Goal: Check status: Check status

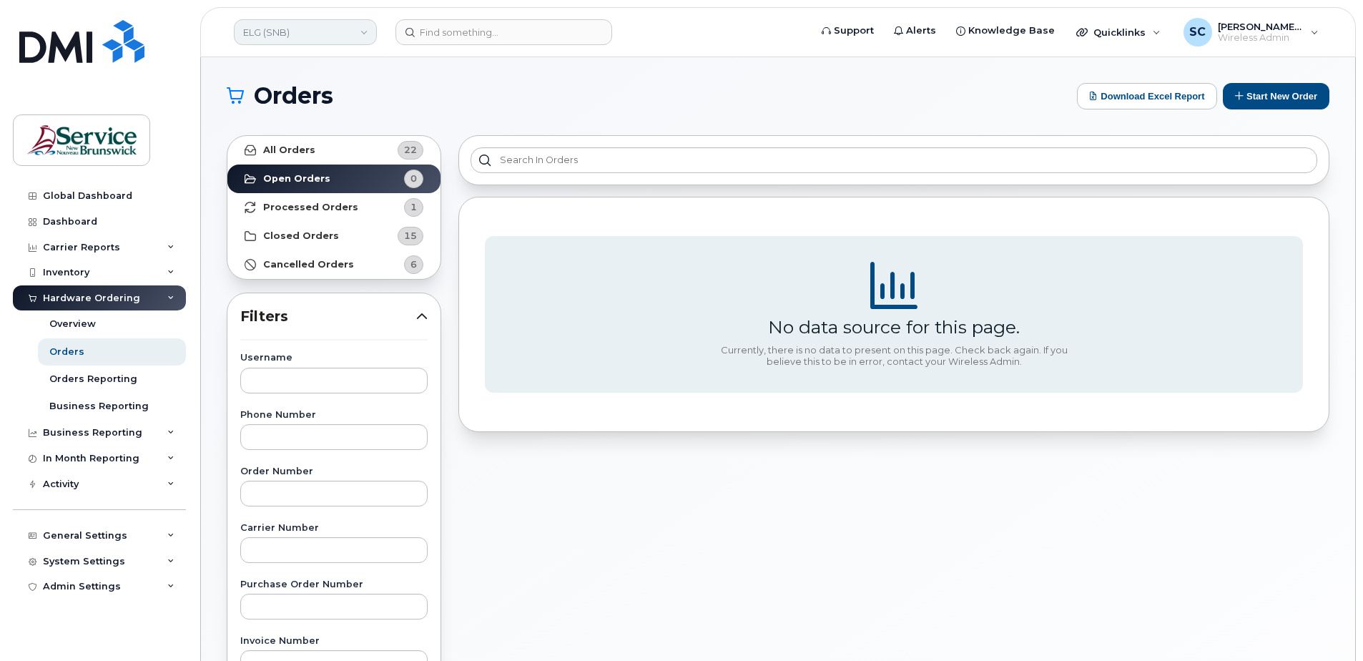
click at [325, 30] on link "ELG (SNB)" at bounding box center [305, 32] width 143 height 26
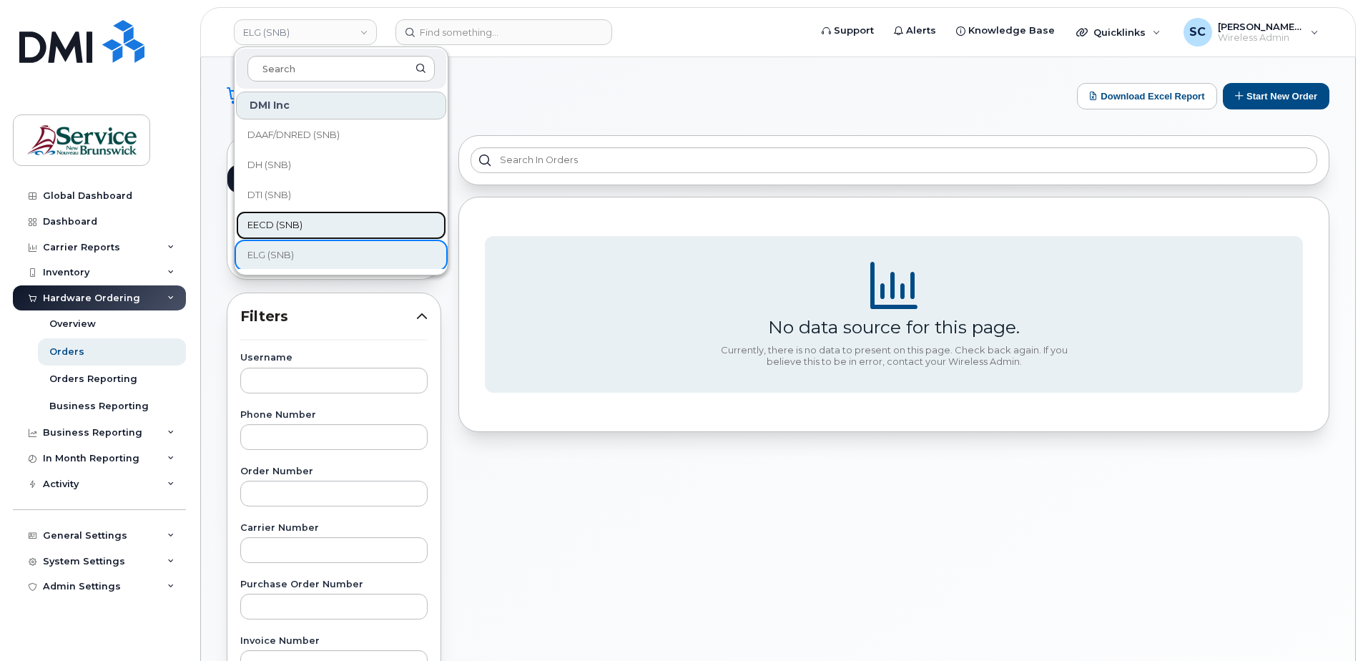
click at [280, 222] on span "EECD (SNB)" at bounding box center [274, 225] width 55 height 14
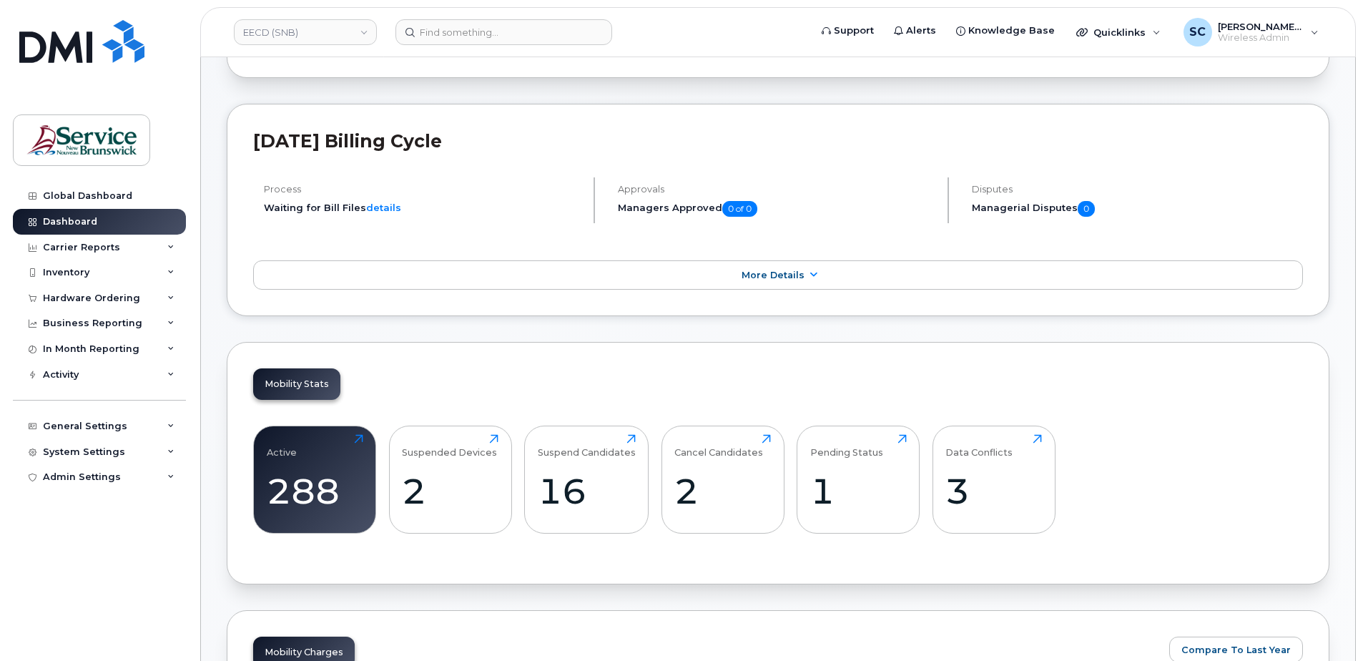
scroll to position [286, 0]
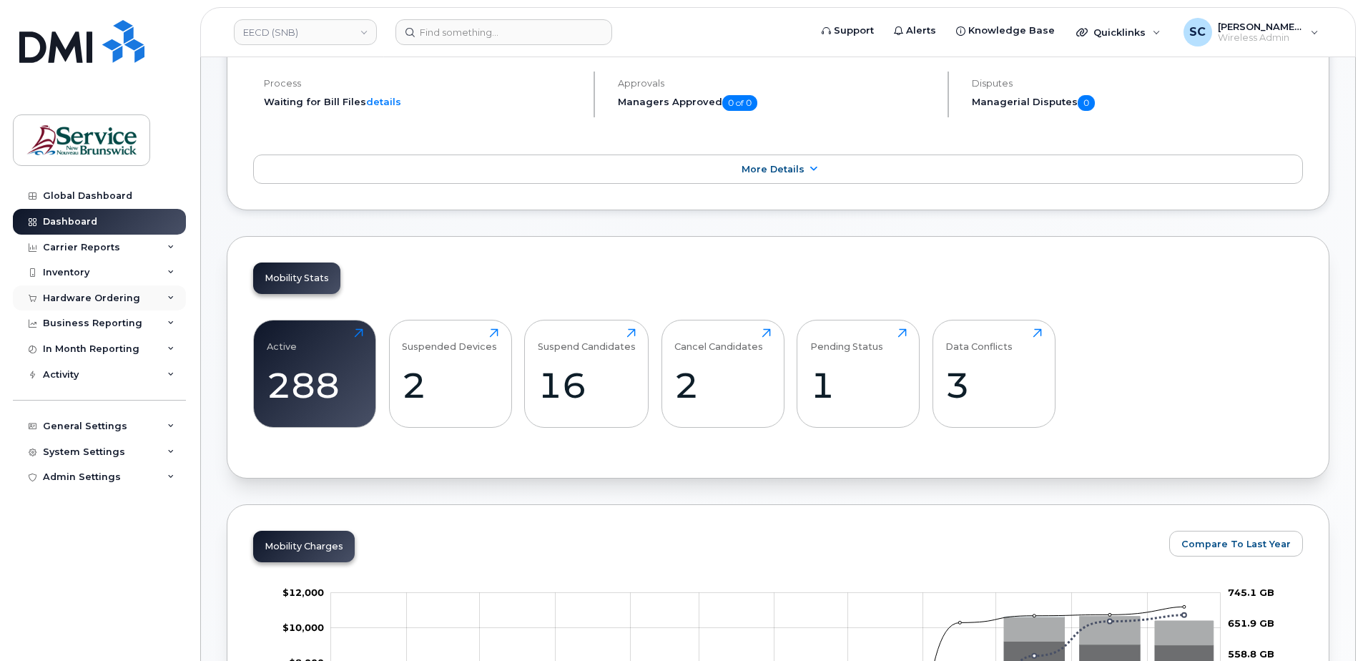
click at [100, 296] on div "Hardware Ordering" at bounding box center [91, 298] width 97 height 11
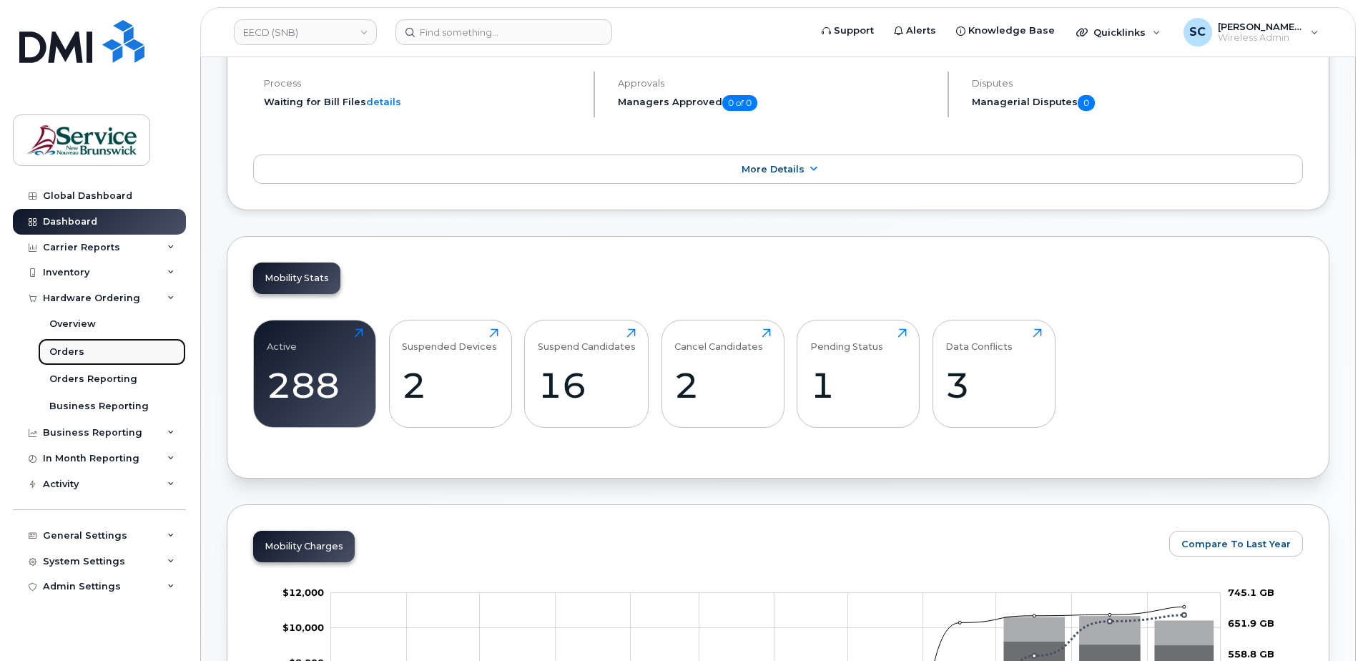
click at [87, 346] on link "Orders" at bounding box center [112, 351] width 148 height 27
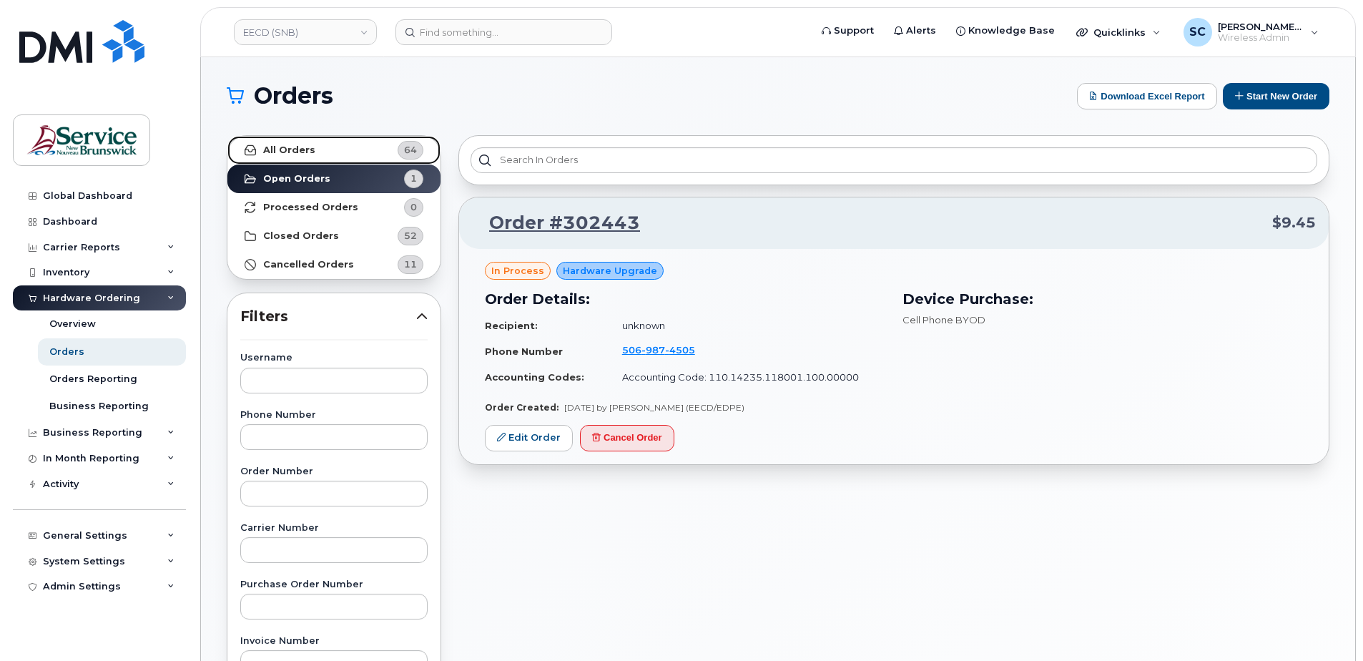
click at [345, 155] on link "All Orders 64" at bounding box center [333, 150] width 213 height 29
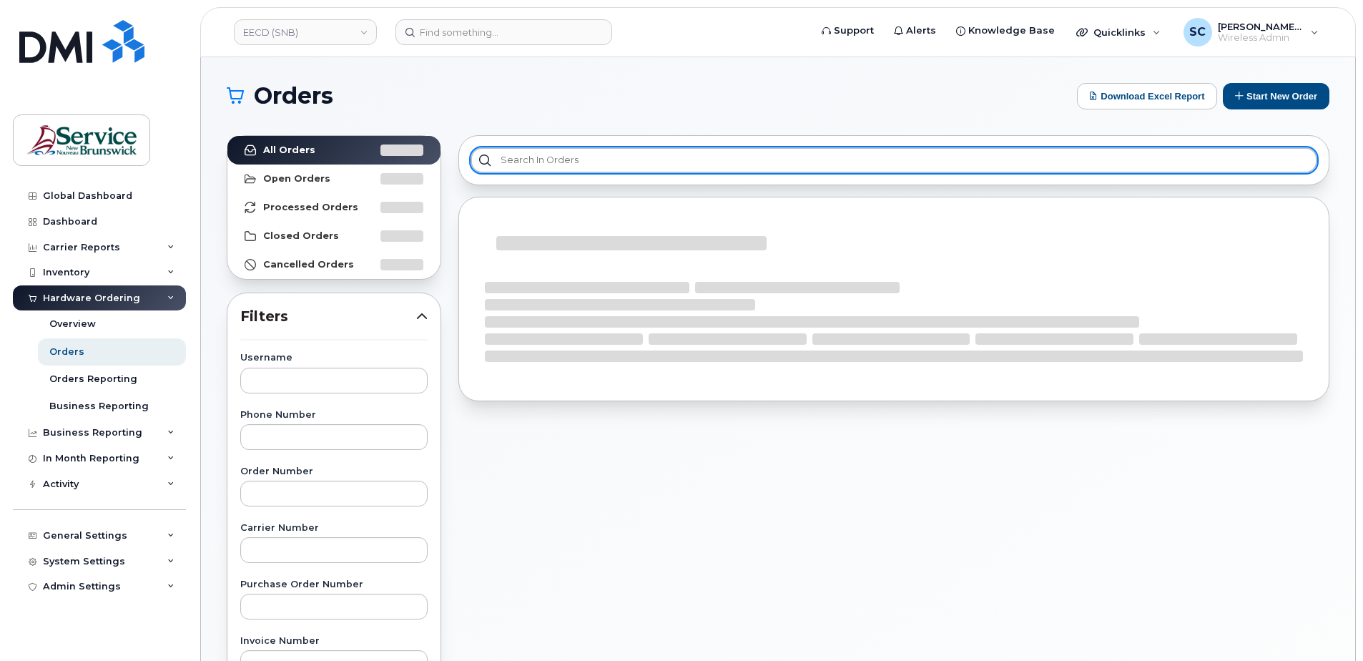
click at [587, 169] on input "text" at bounding box center [894, 160] width 847 height 26
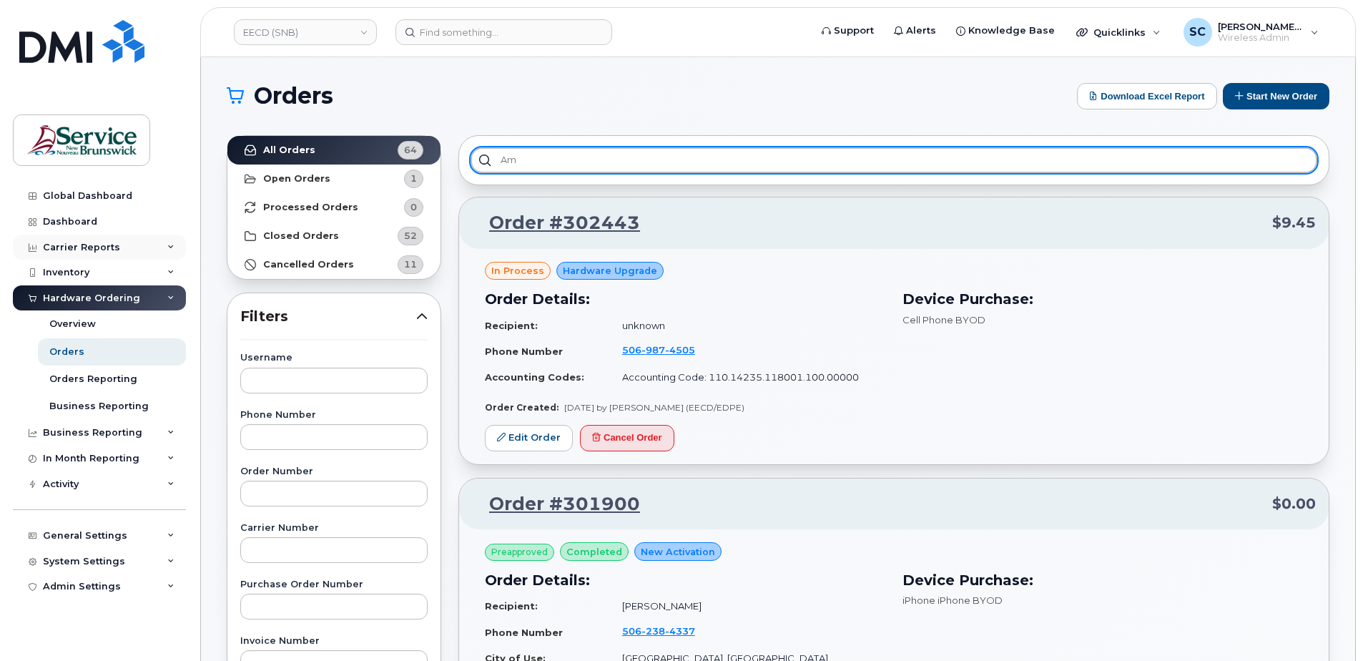
type input "a"
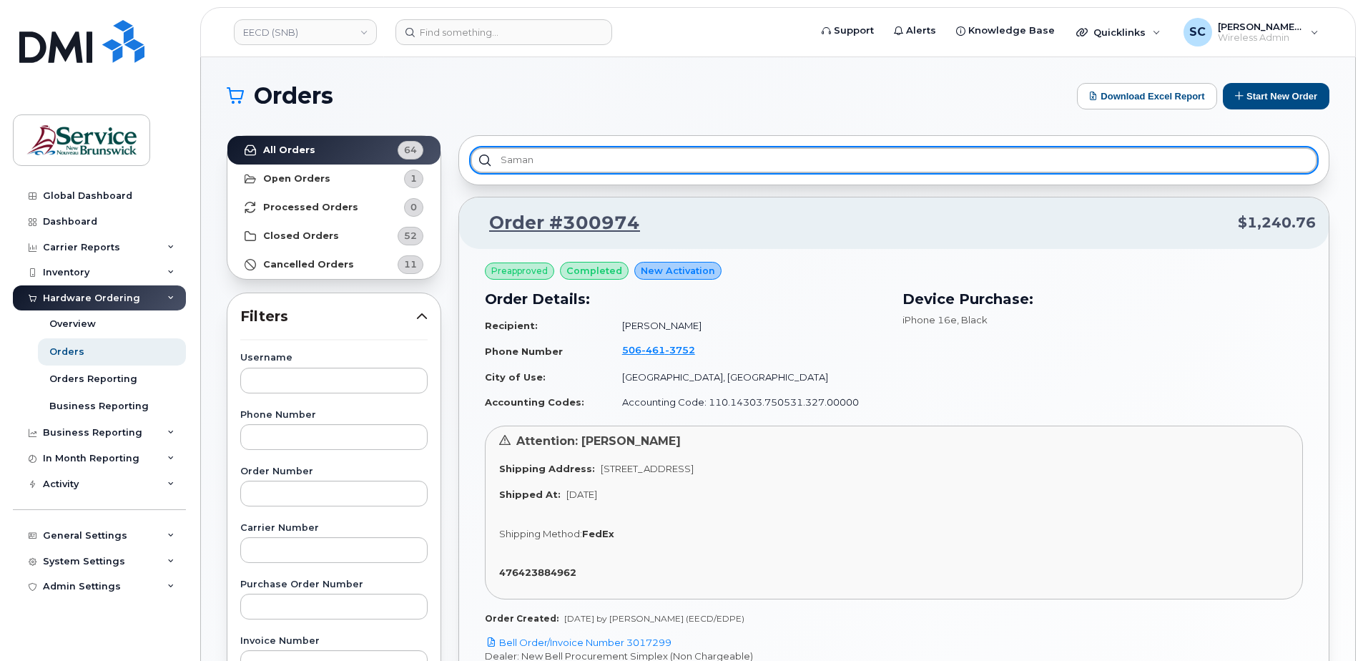
type input "saman"
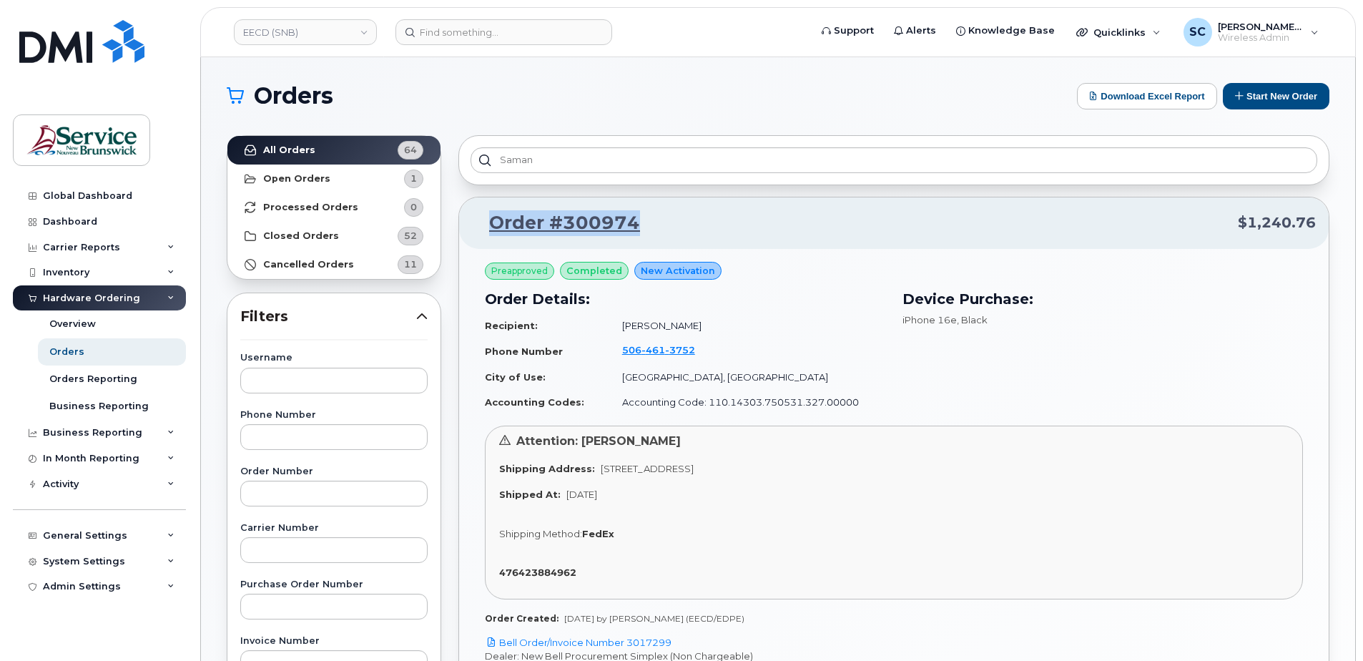
drag, startPoint x: 646, startPoint y: 221, endPoint x: 471, endPoint y: 235, distance: 175.8
click at [471, 235] on div "Order #300974 $1,240.76" at bounding box center [894, 223] width 870 height 52
copy link "Order #300974"
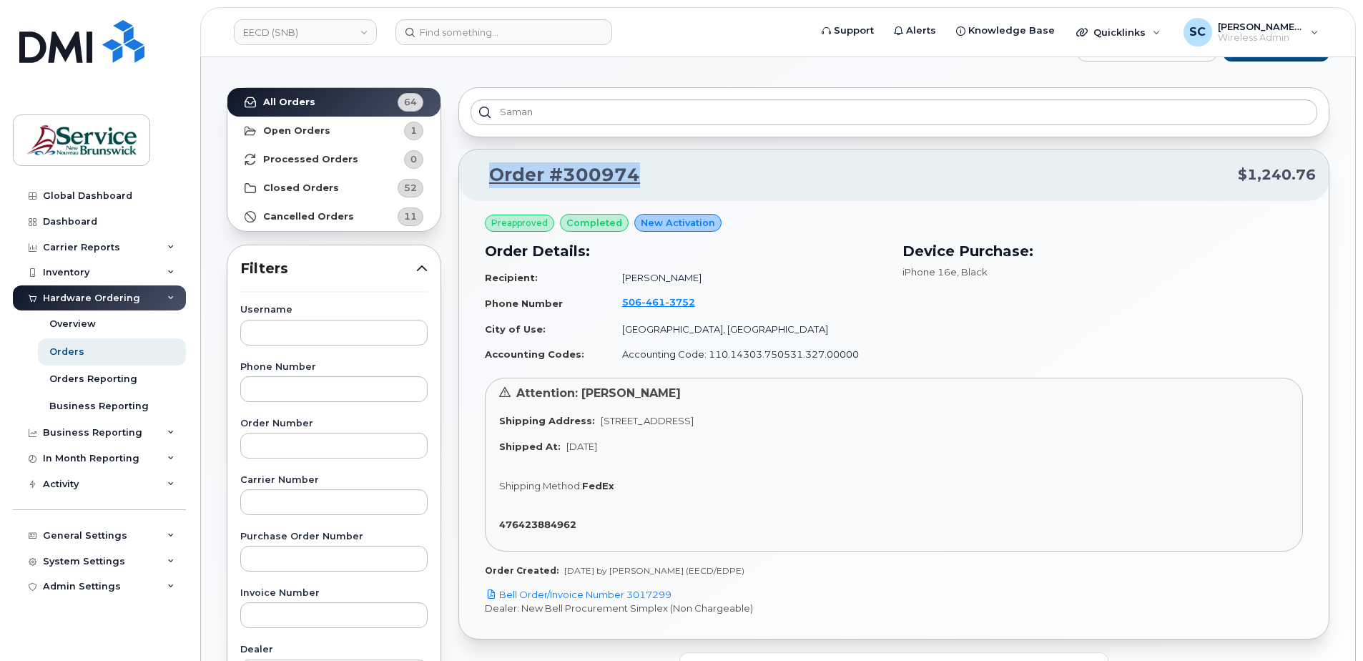
scroll to position [72, 0]
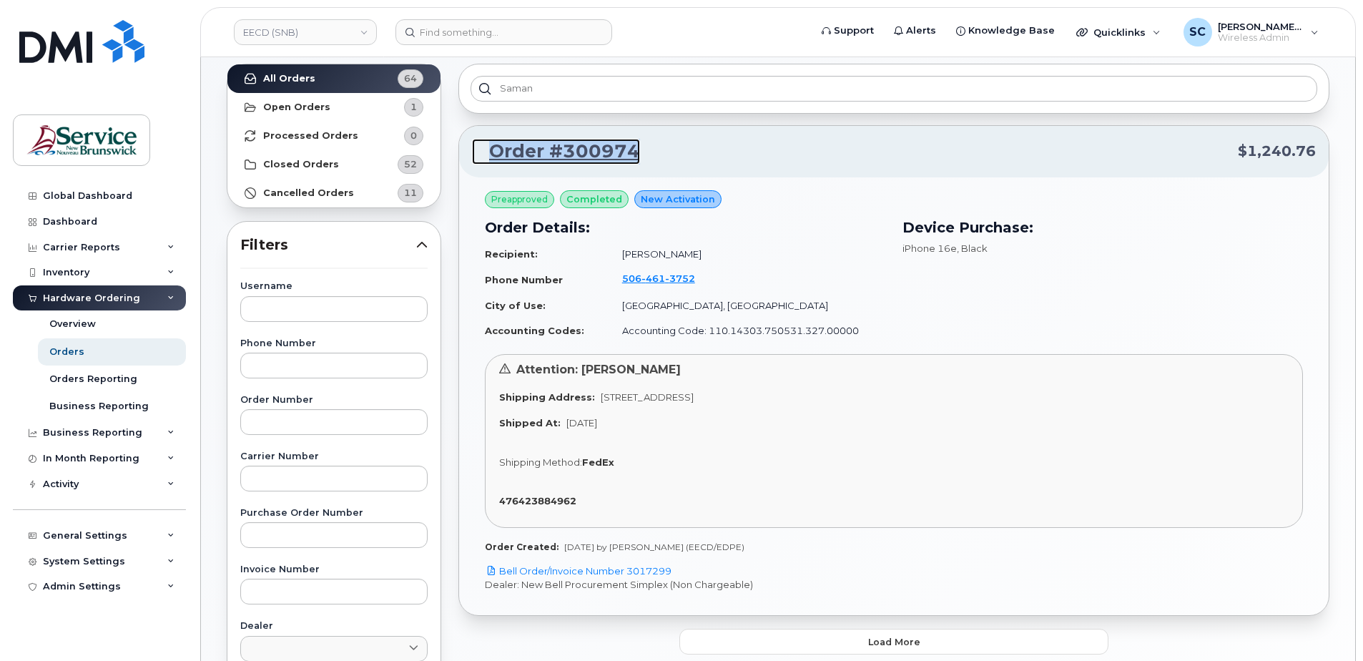
click at [565, 157] on link "Order #300974" at bounding box center [556, 152] width 168 height 26
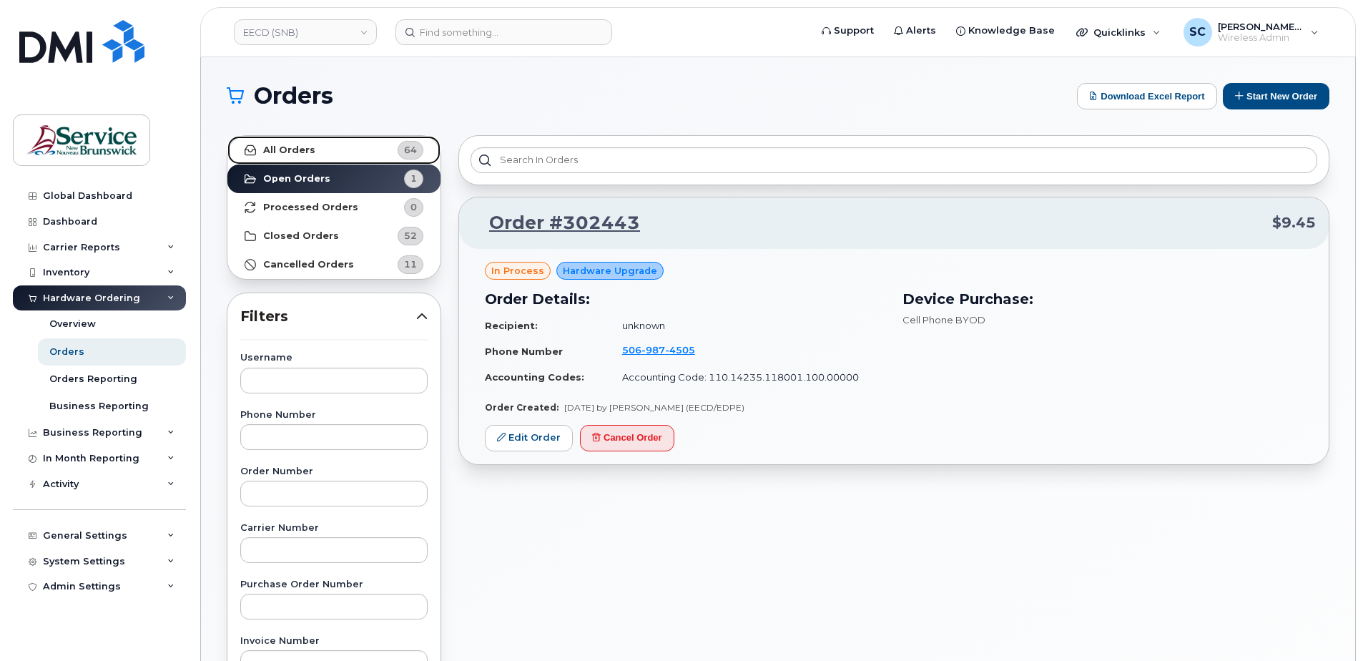
click at [373, 155] on link "All Orders 64" at bounding box center [333, 150] width 213 height 29
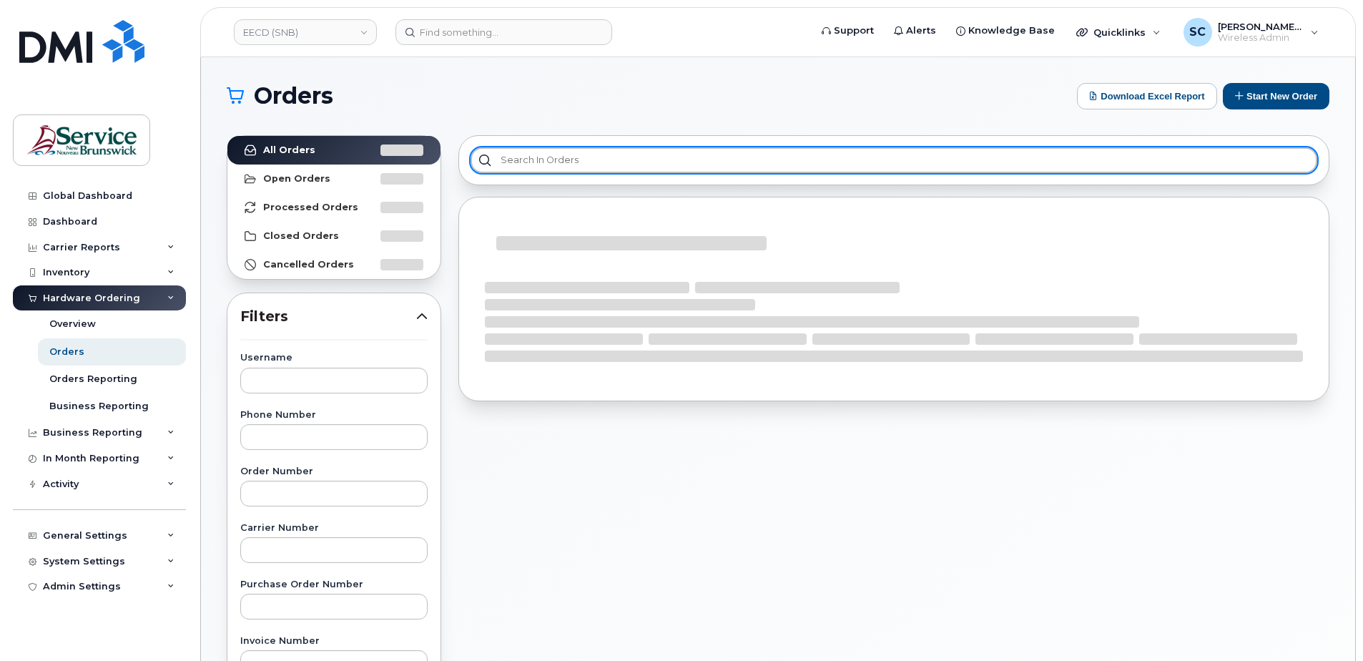
click at [593, 167] on input "text" at bounding box center [894, 160] width 847 height 26
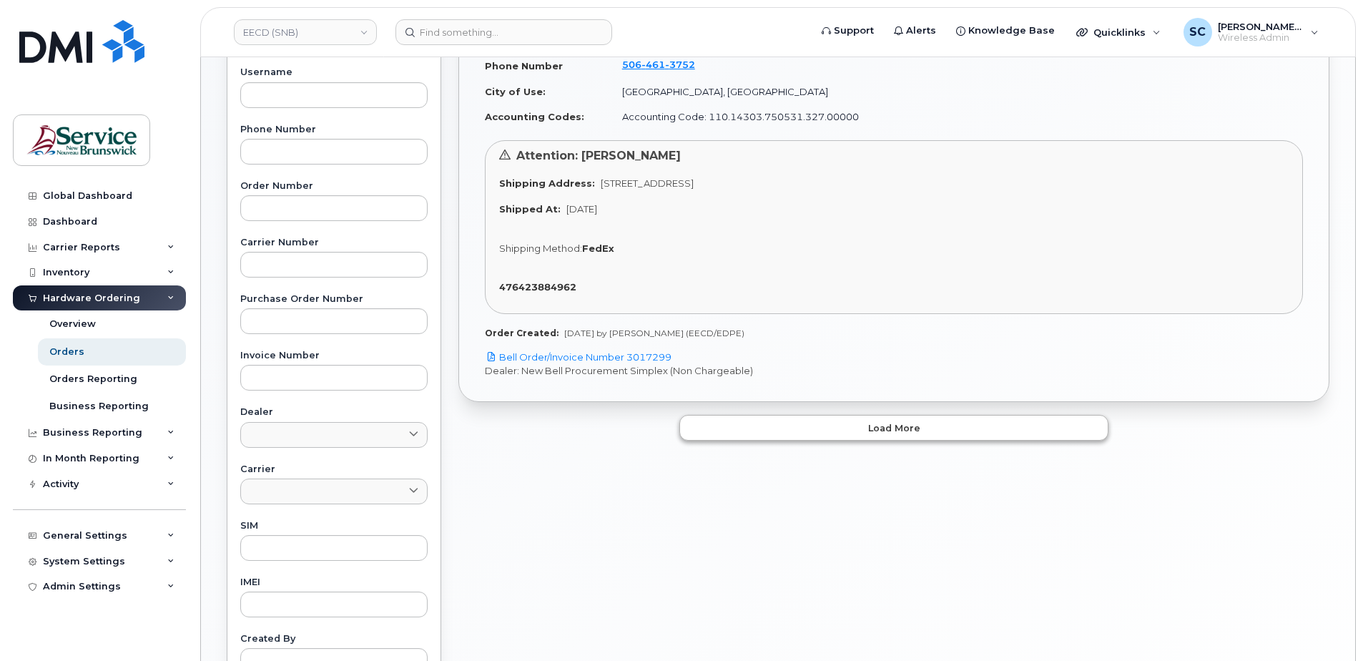
scroll to position [286, 0]
type input "30172"
click at [891, 424] on span "Load more" at bounding box center [894, 428] width 52 height 14
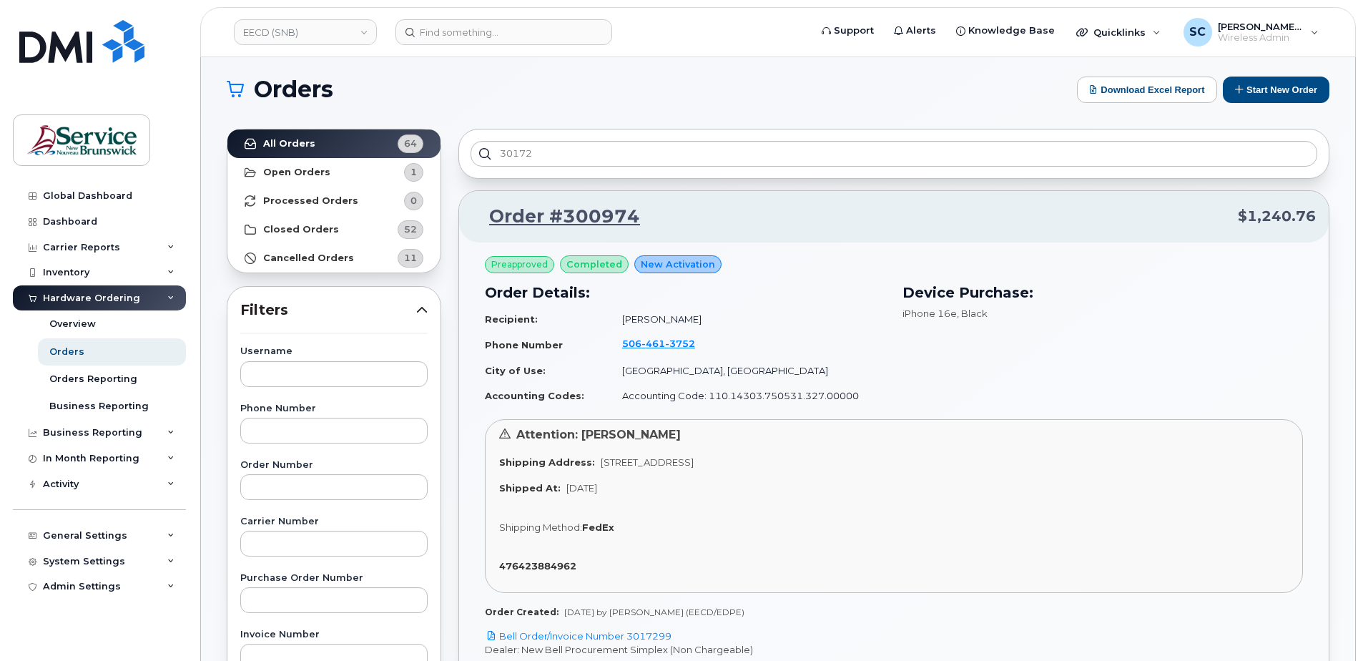
scroll to position [0, 0]
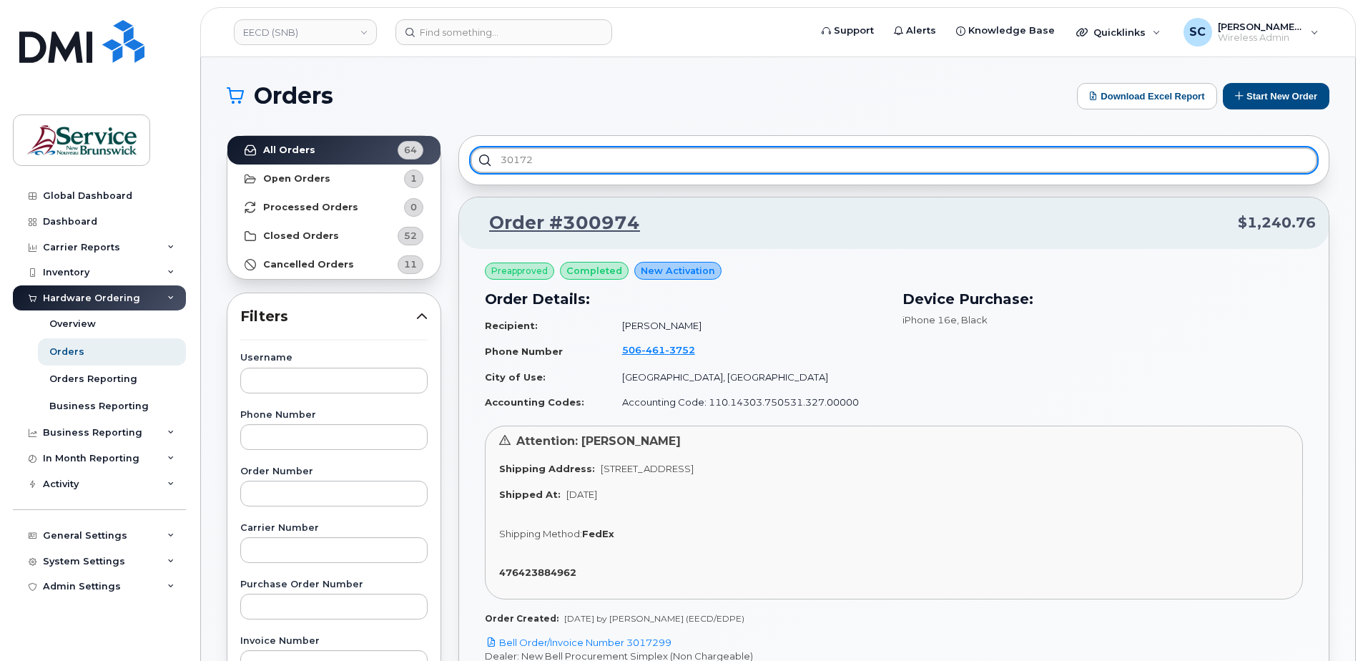
click at [647, 161] on input "30172" at bounding box center [894, 160] width 847 height 26
click at [1154, 160] on input "30172" at bounding box center [894, 160] width 847 height 26
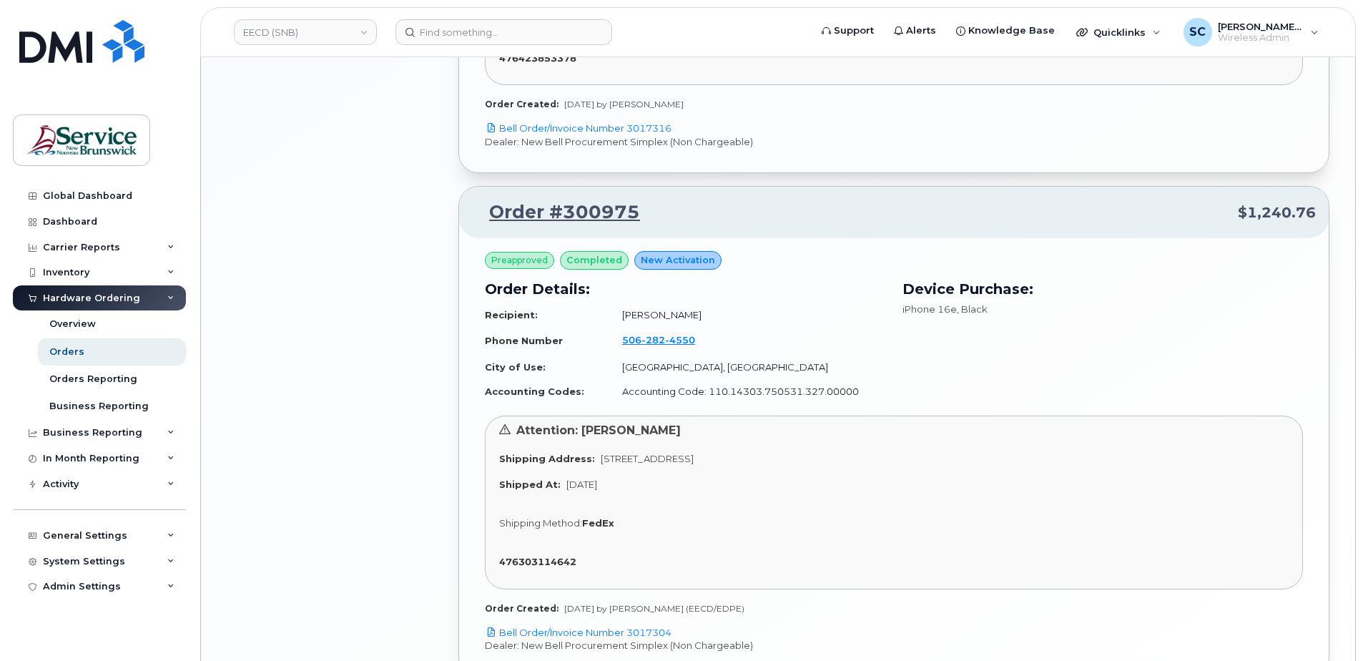
scroll to position [1437, 0]
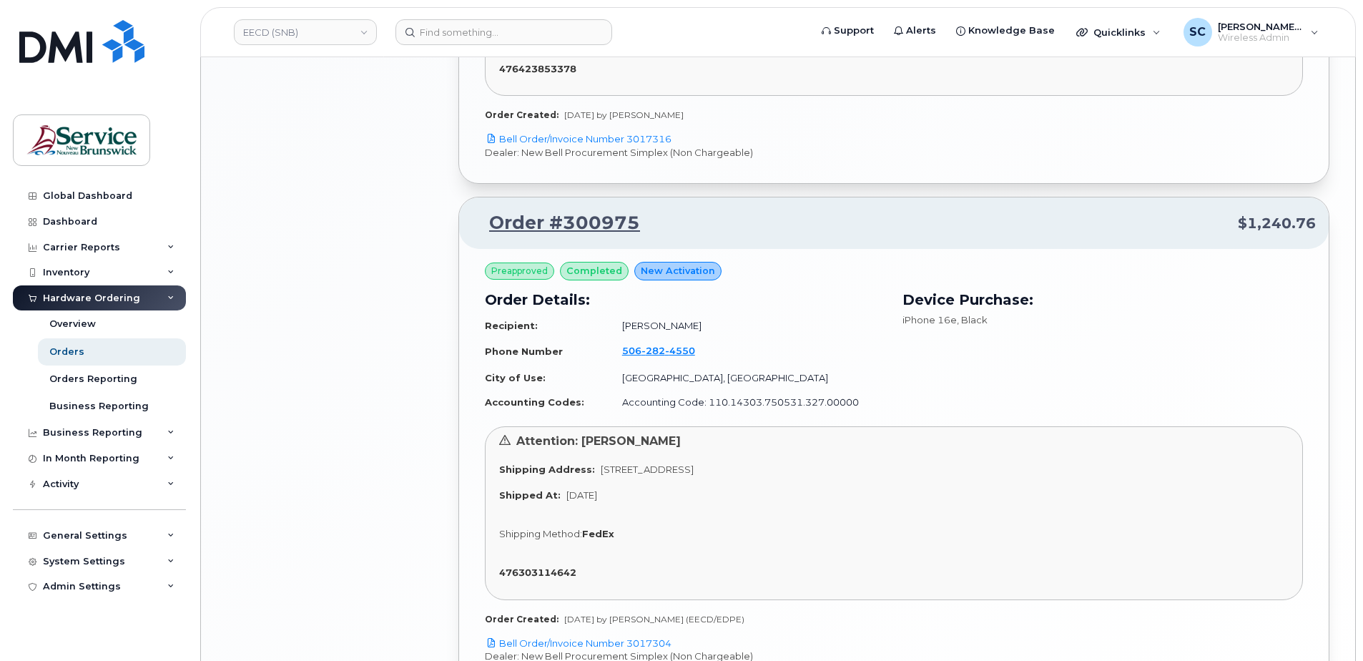
type input "30173"
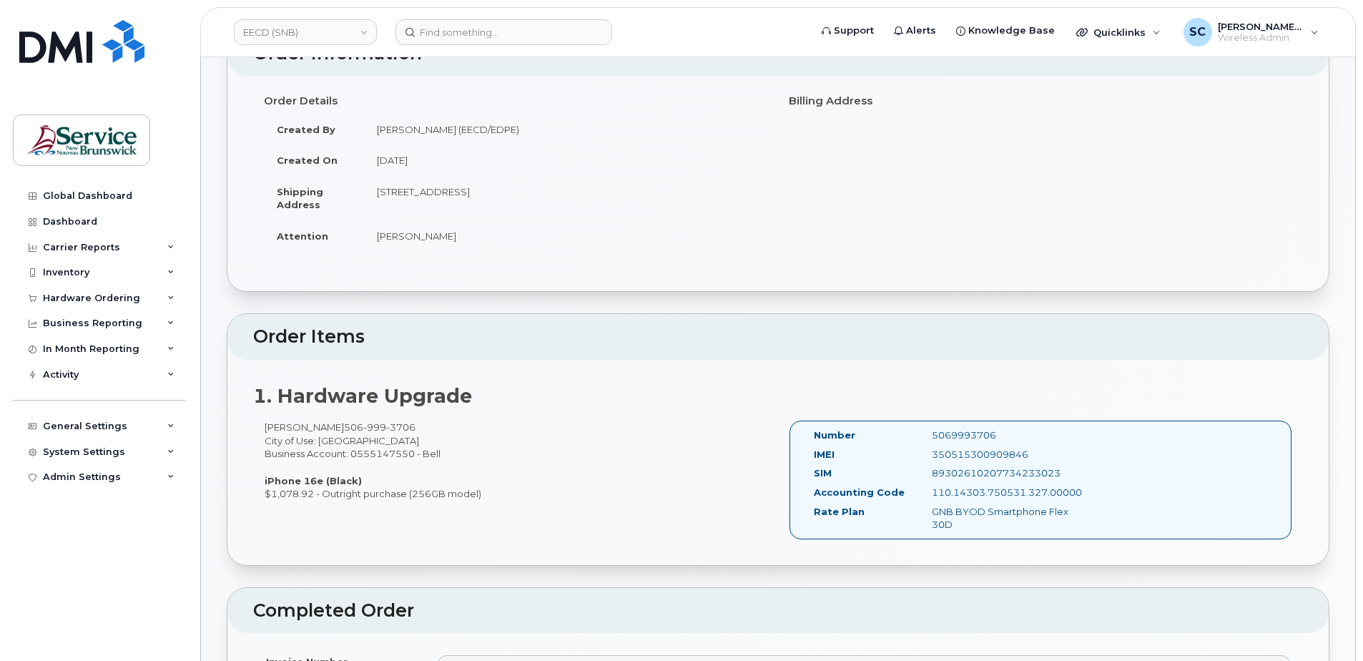
scroll to position [143, 0]
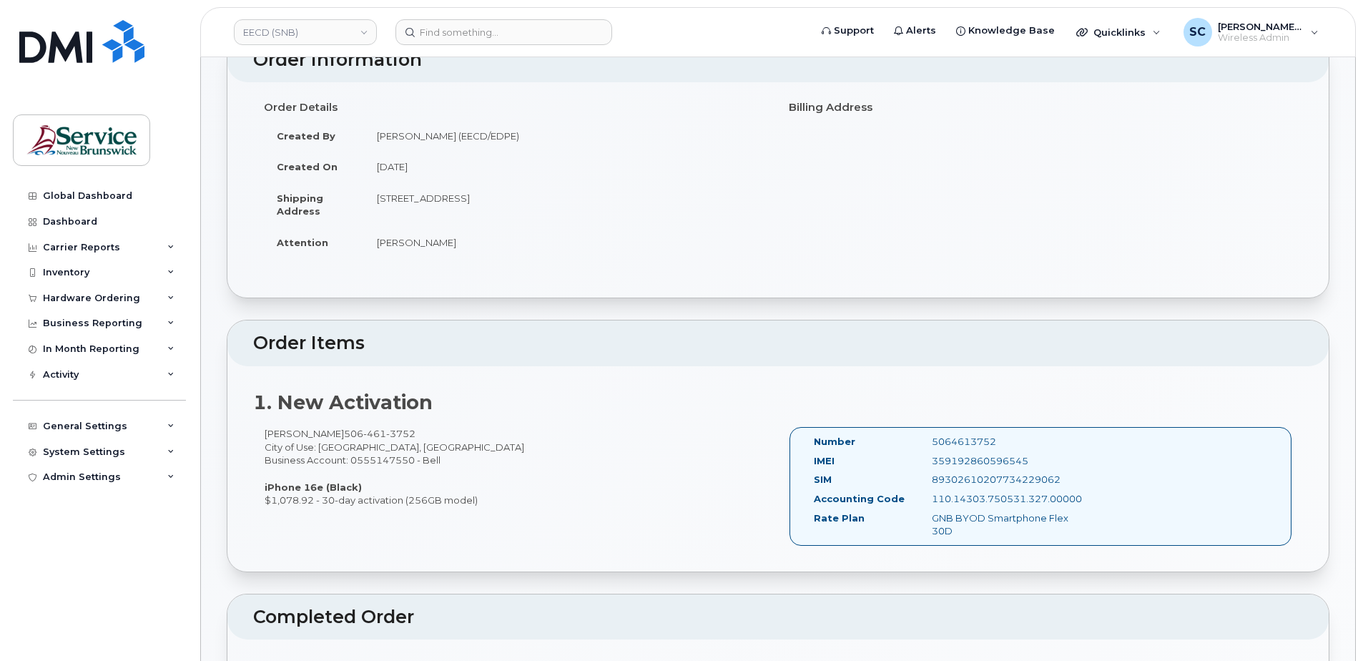
scroll to position [143, 0]
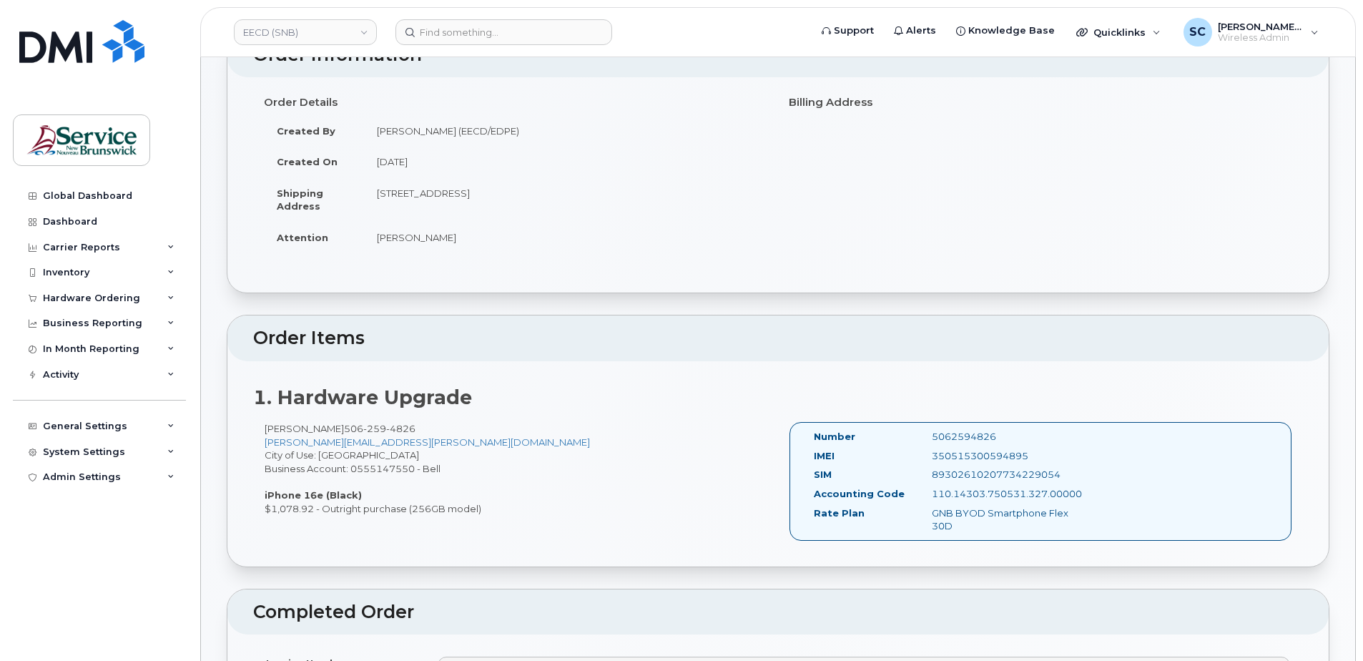
scroll to position [143, 0]
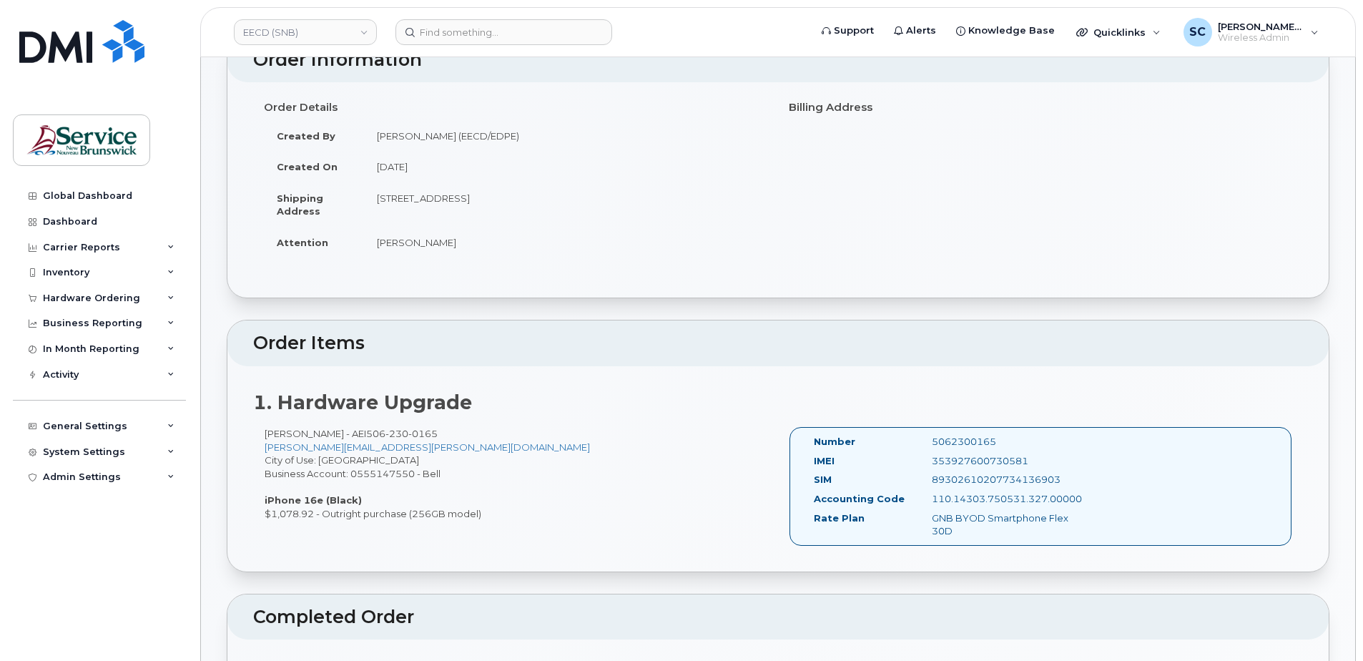
scroll to position [143, 0]
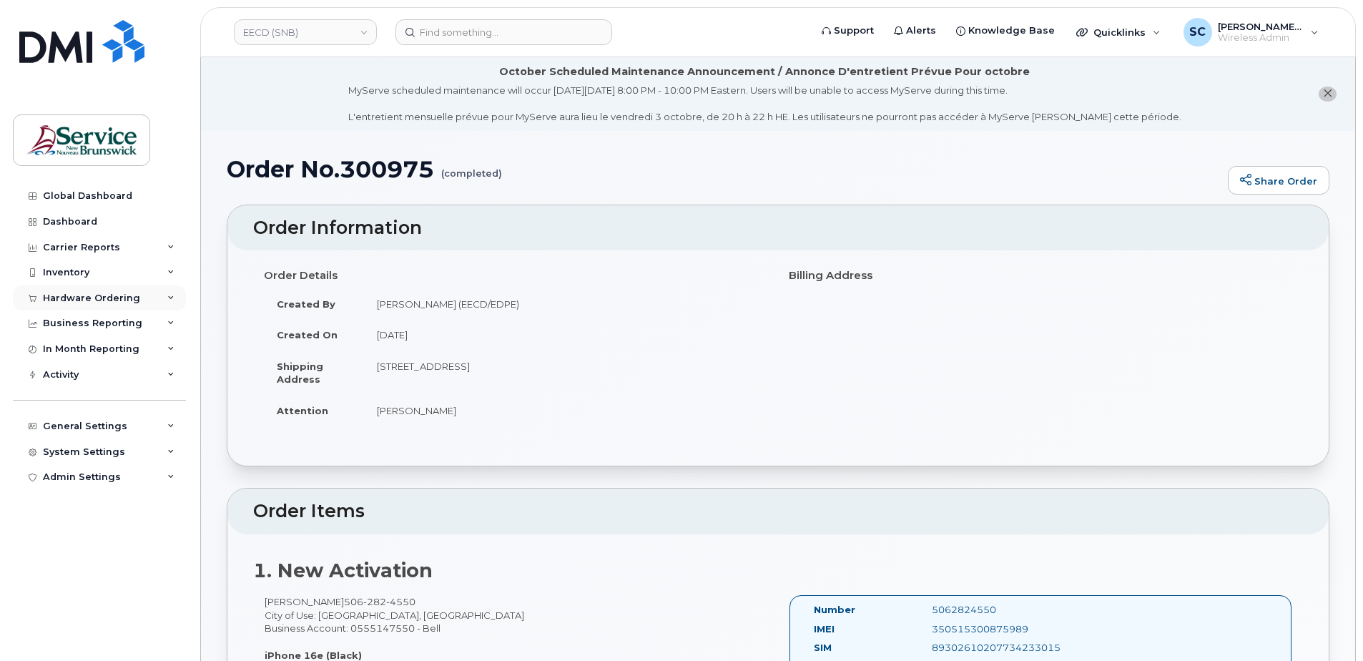
click at [109, 300] on div "Hardware Ordering" at bounding box center [91, 298] width 97 height 11
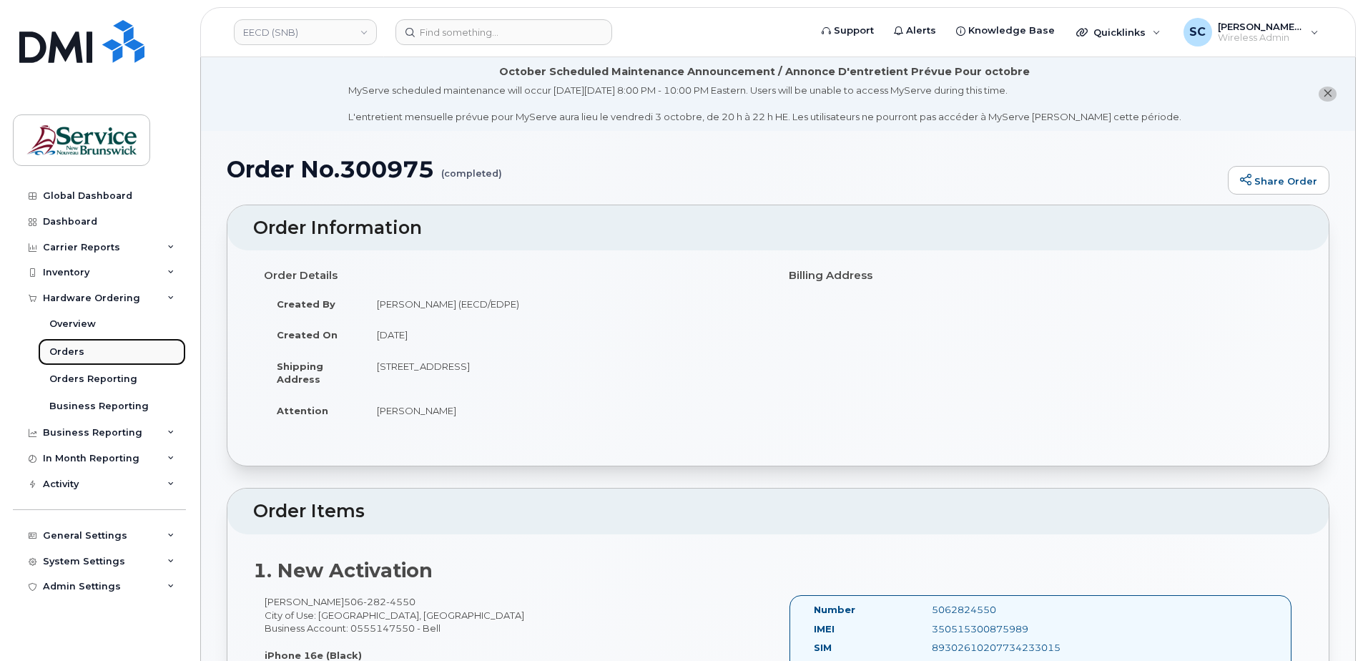
click at [97, 351] on link "Orders" at bounding box center [112, 351] width 148 height 27
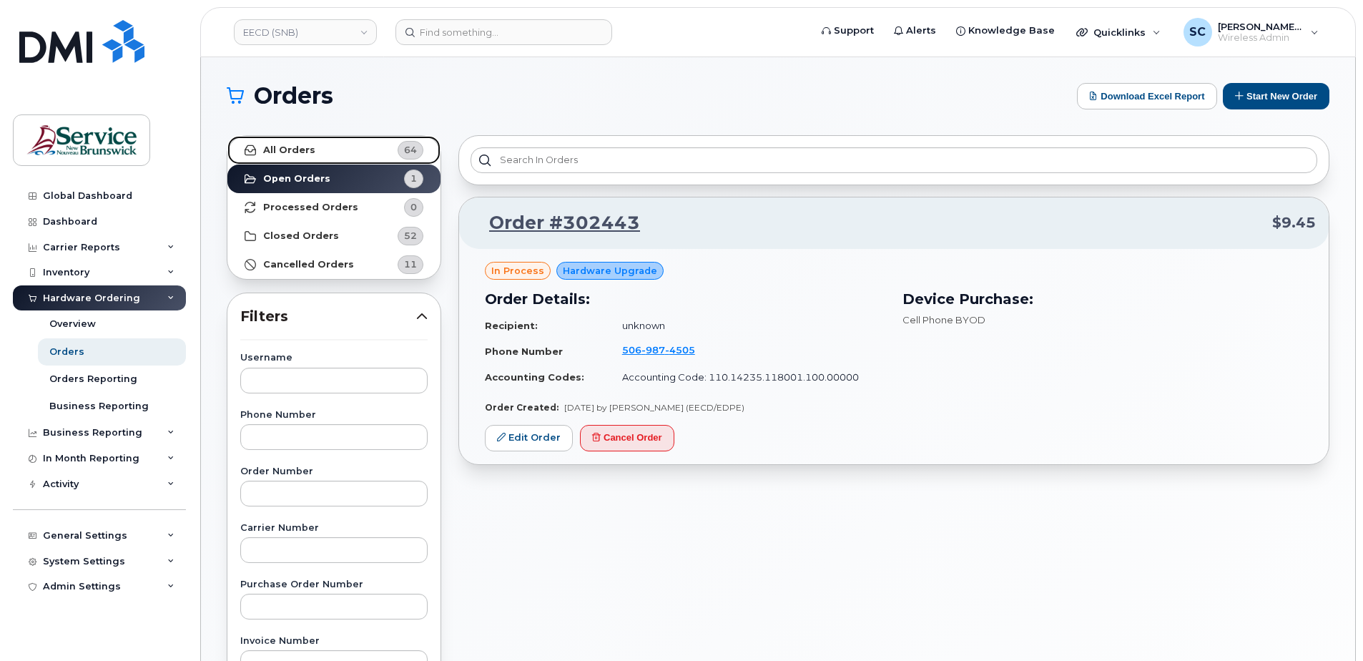
click at [397, 152] on span "64" at bounding box center [402, 150] width 43 height 19
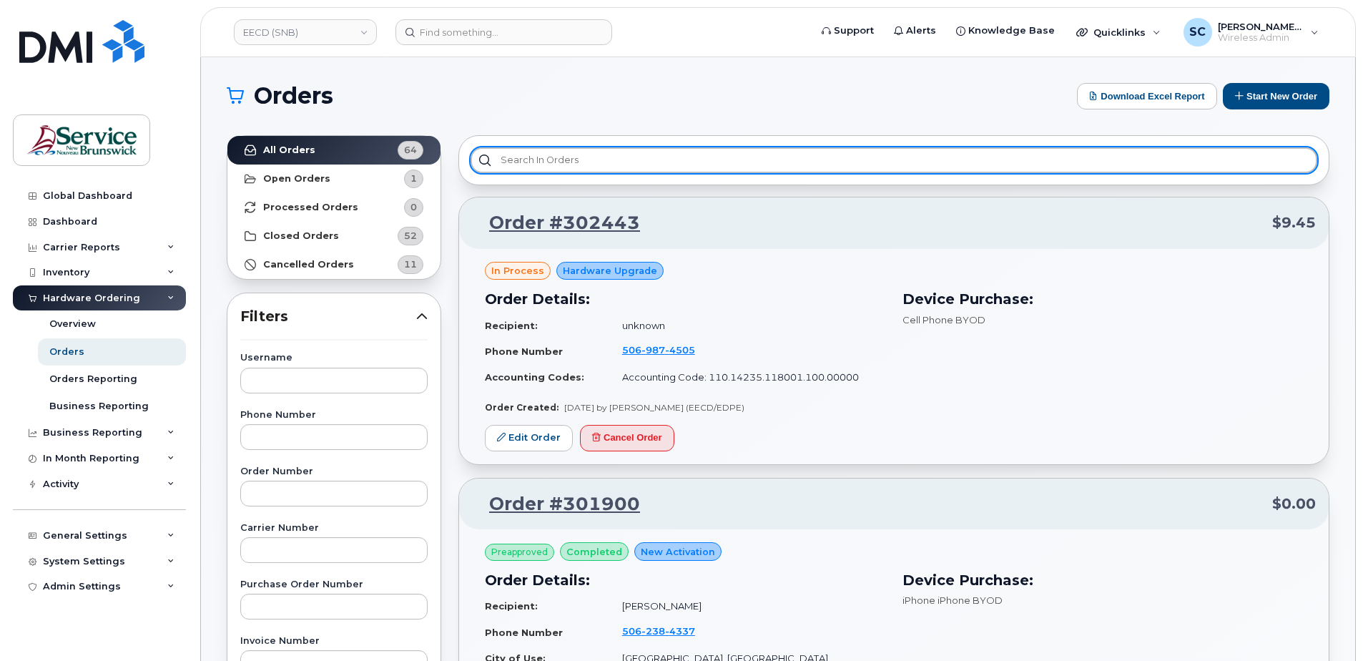
click at [648, 165] on input "text" at bounding box center [894, 160] width 847 height 26
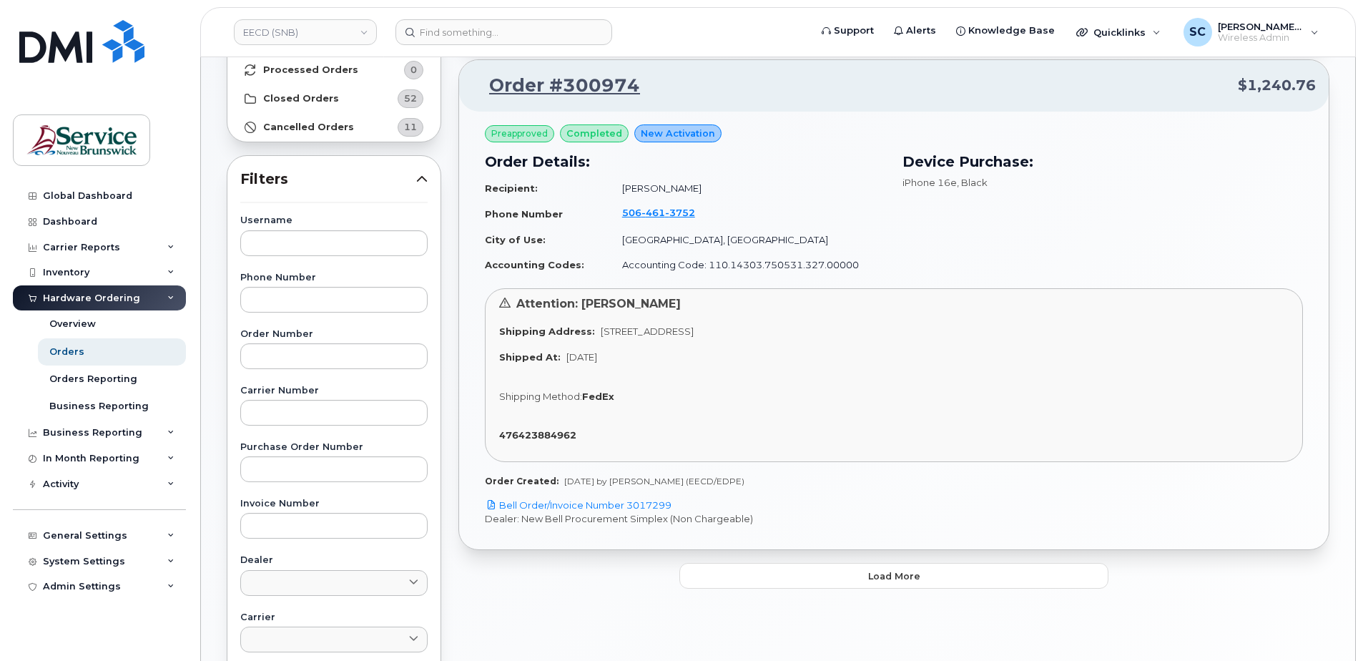
scroll to position [143, 0]
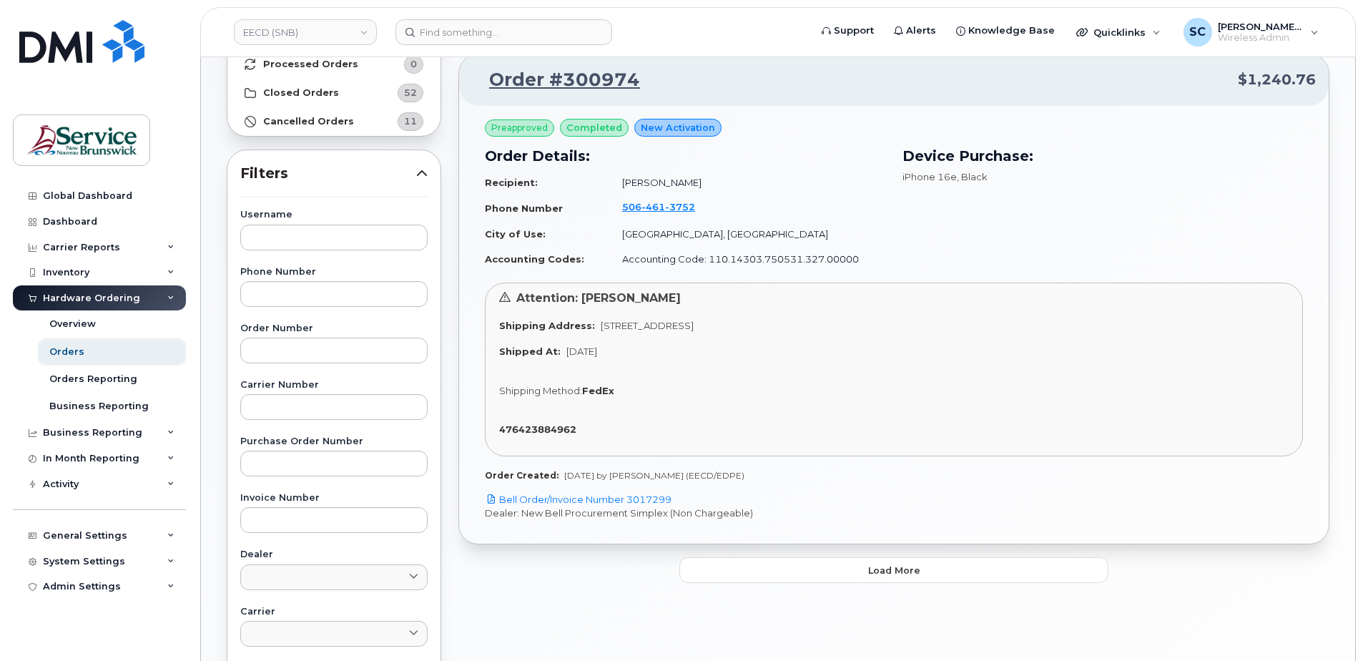
type input "30172"
click at [785, 102] on div "Order #300974 $1,240.76" at bounding box center [894, 80] width 870 height 52
